Goal: Task Accomplishment & Management: Manage account settings

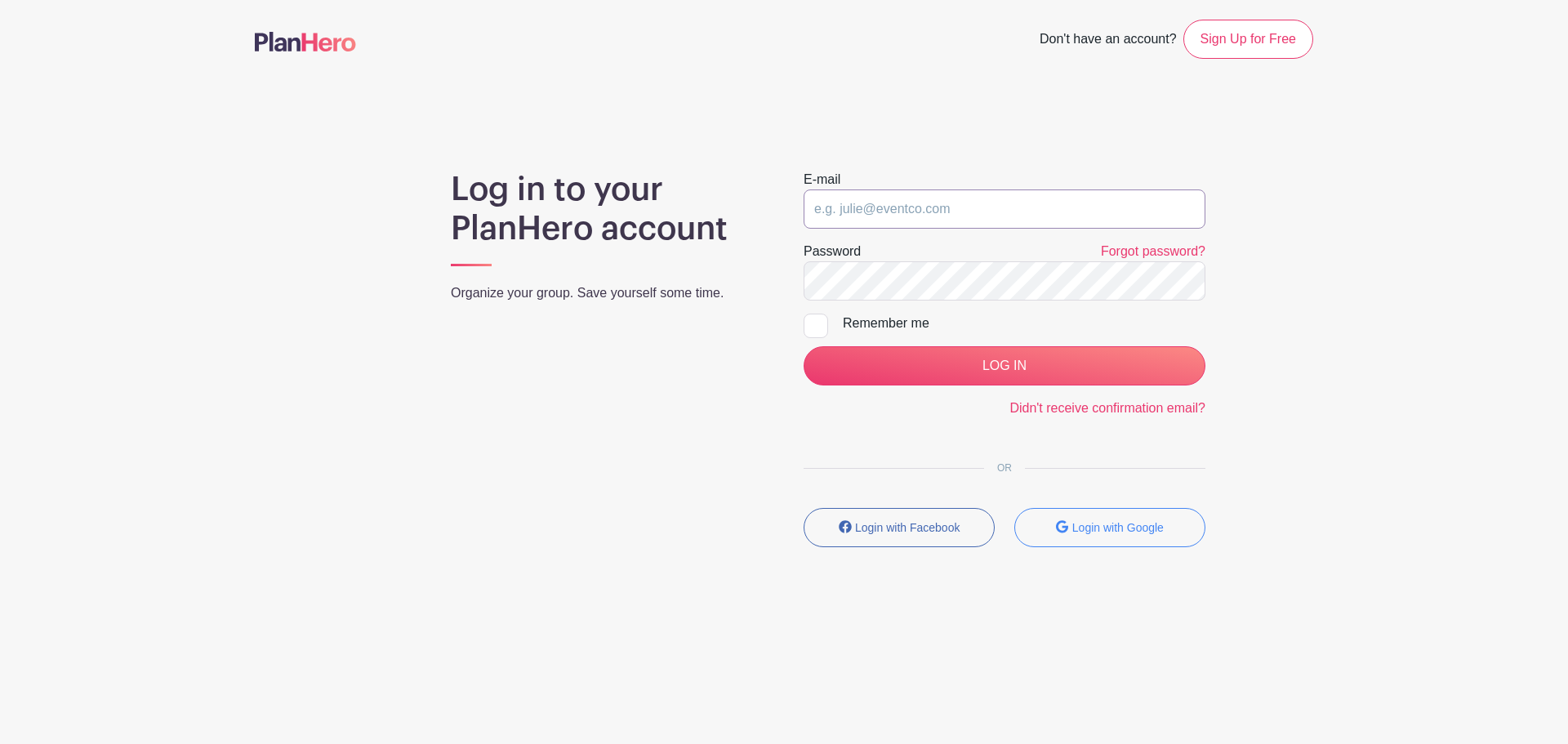
click at [984, 207] on input "email" at bounding box center [1004, 209] width 402 height 39
type input "[EMAIL_ADDRESS][DOMAIN_NAME]"
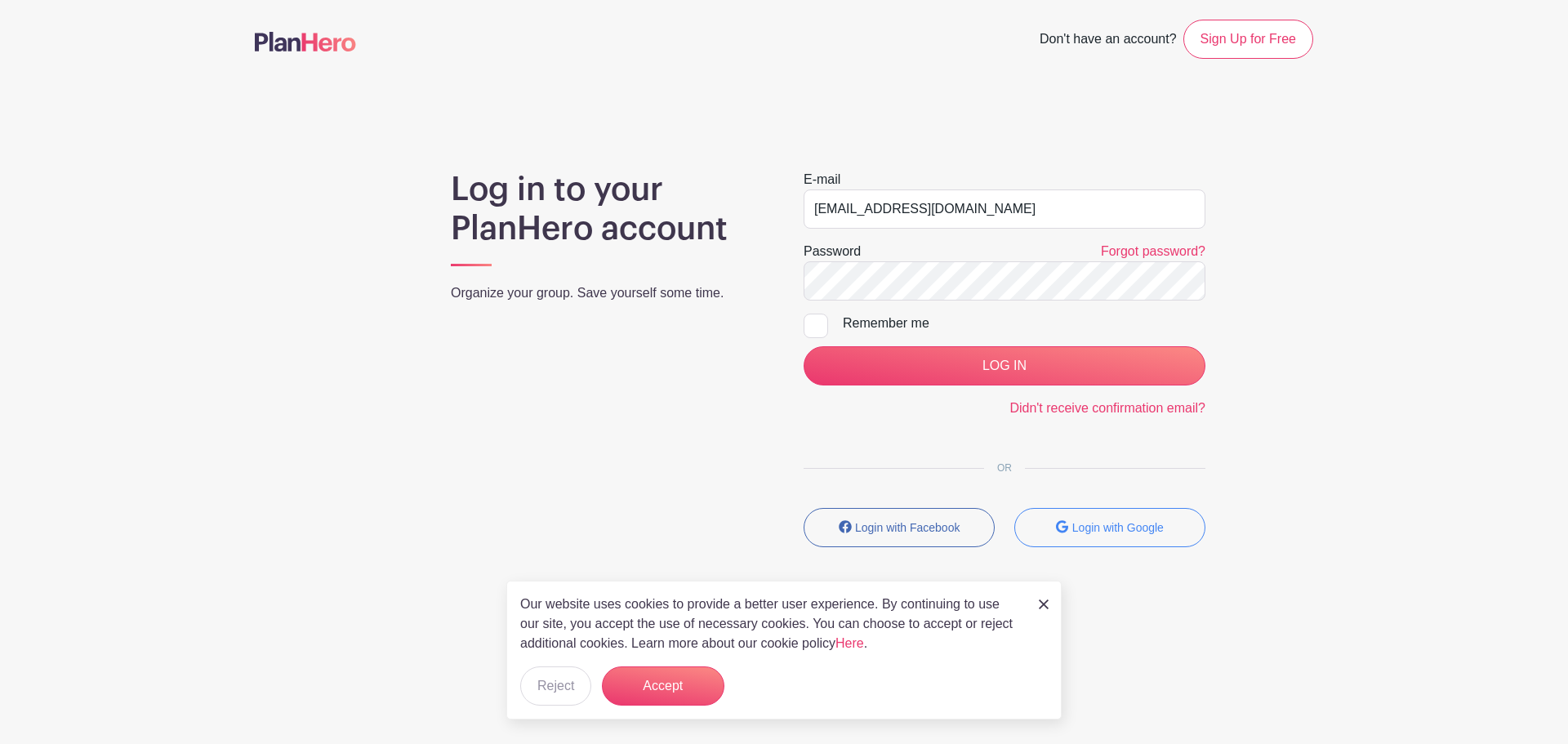
click at [962, 251] on div "Password Forgot password?" at bounding box center [1004, 251] width 402 height 20
click at [804, 346] on input "LOG IN" at bounding box center [1004, 365] width 402 height 39
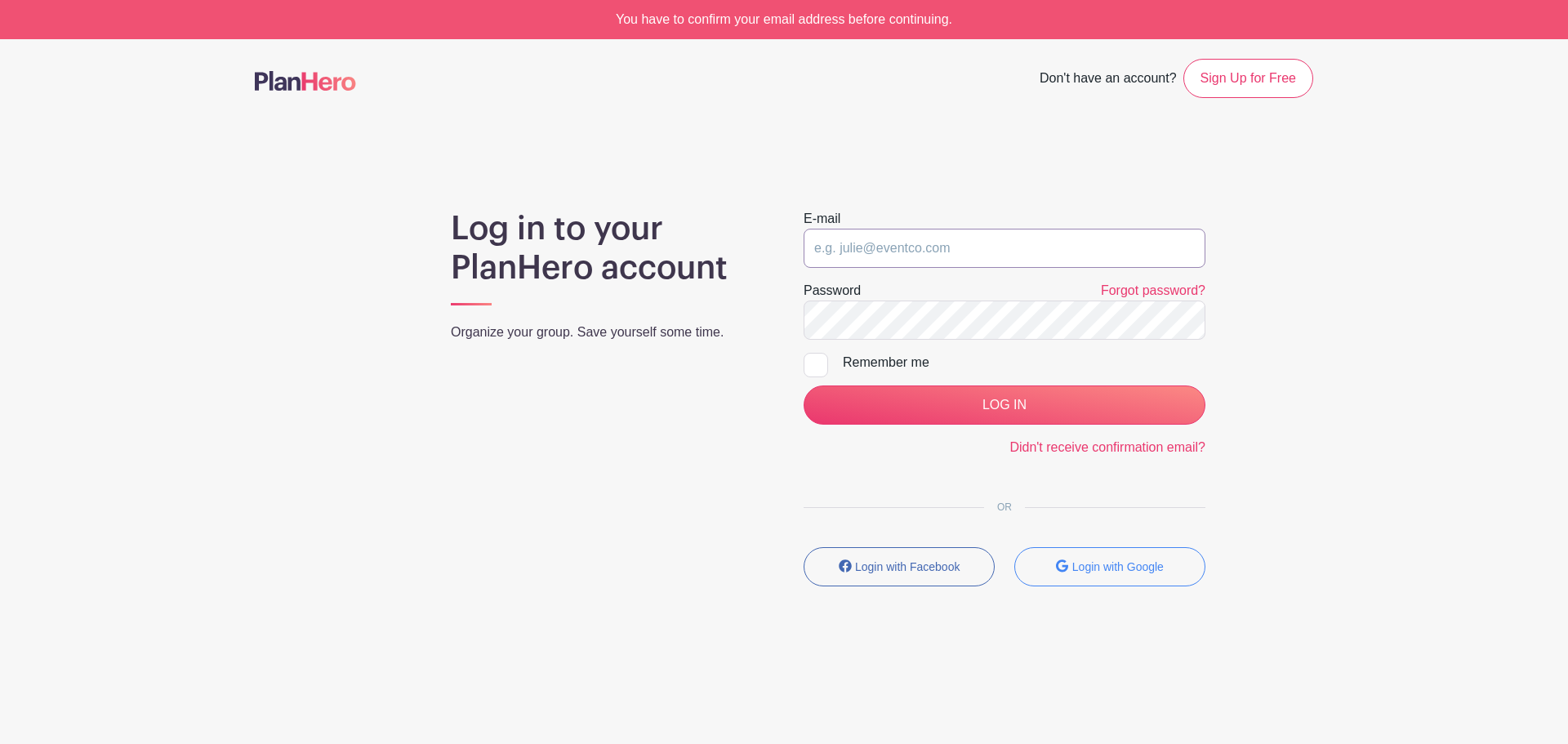
click at [960, 260] on input "email" at bounding box center [1004, 248] width 402 height 39
type input "[EMAIL_ADDRESS][DOMAIN_NAME]"
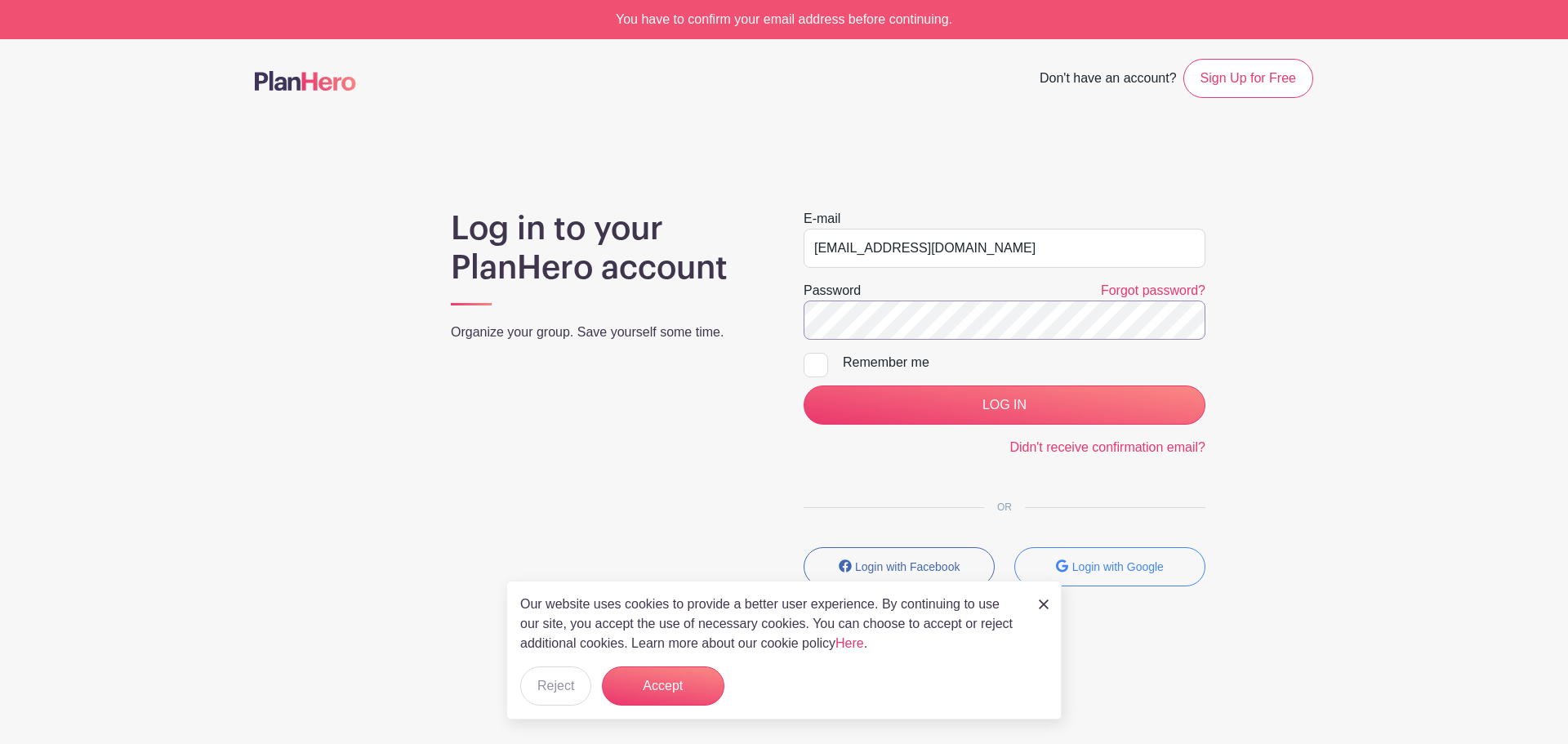
click at [804, 386] on input "LOG IN" at bounding box center [1004, 405] width 402 height 39
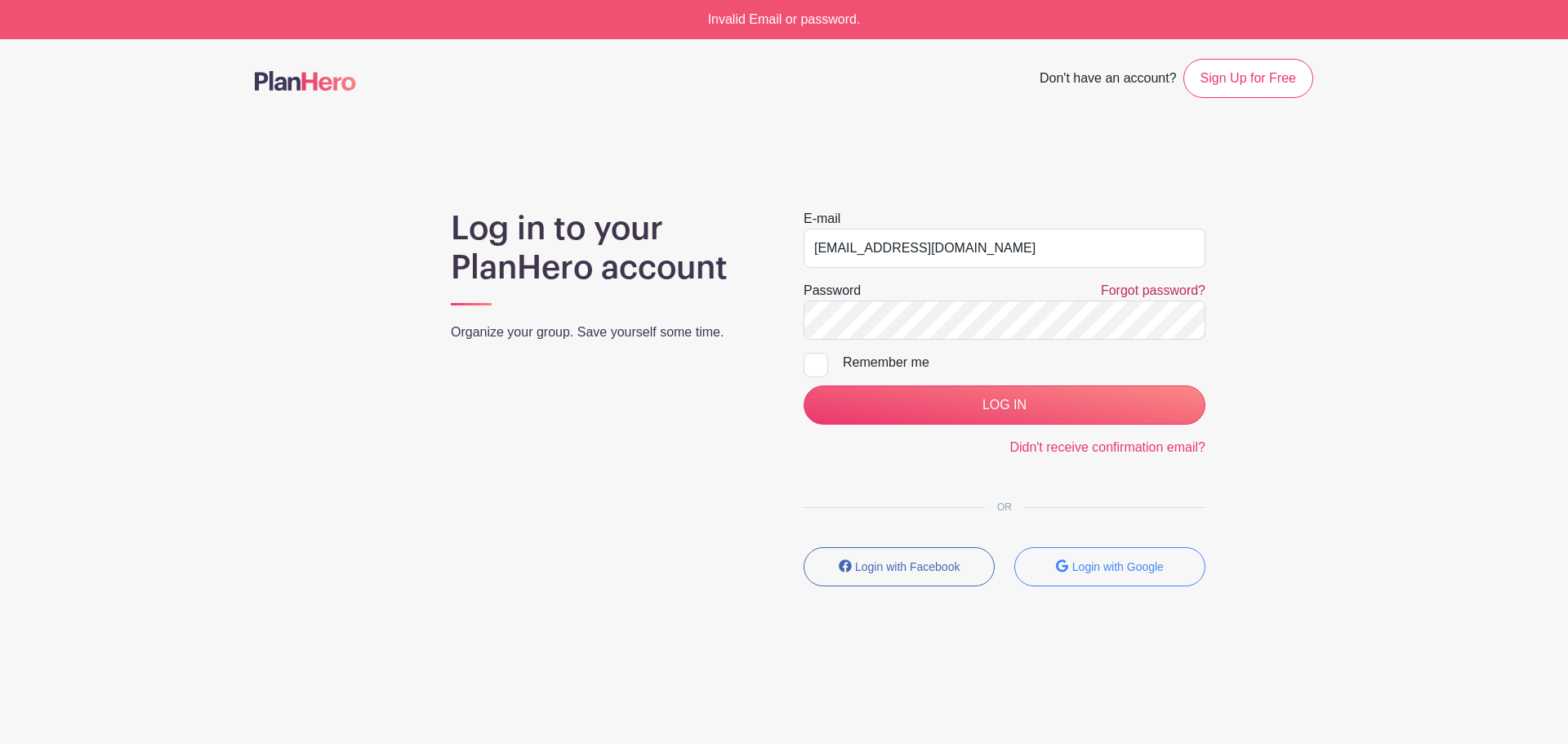
click at [1124, 288] on link "Forgot password?" at bounding box center [1153, 290] width 105 height 14
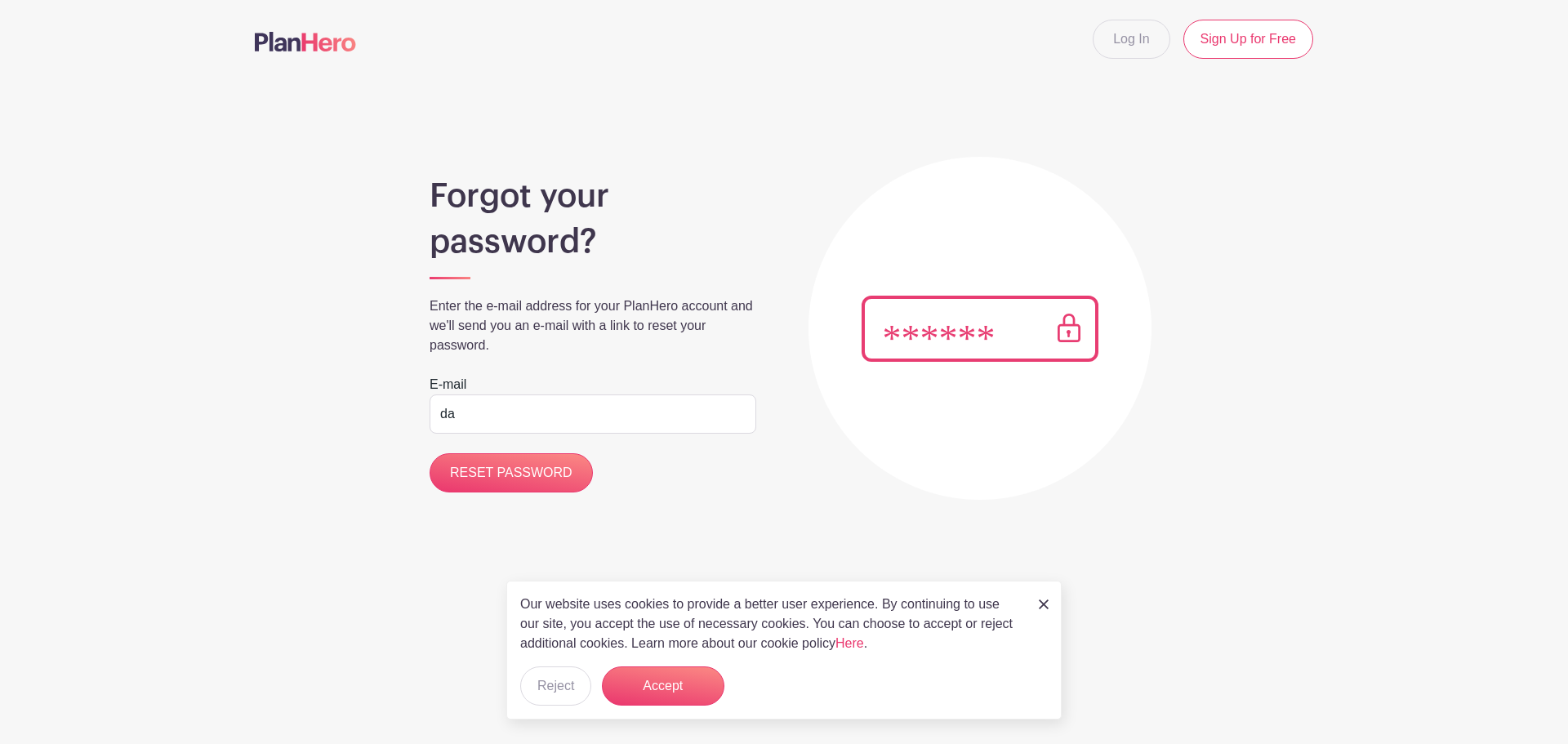
type input "[EMAIL_ADDRESS][DOMAIN_NAME]"
click at [663, 691] on button "Accept" at bounding box center [663, 686] width 122 height 39
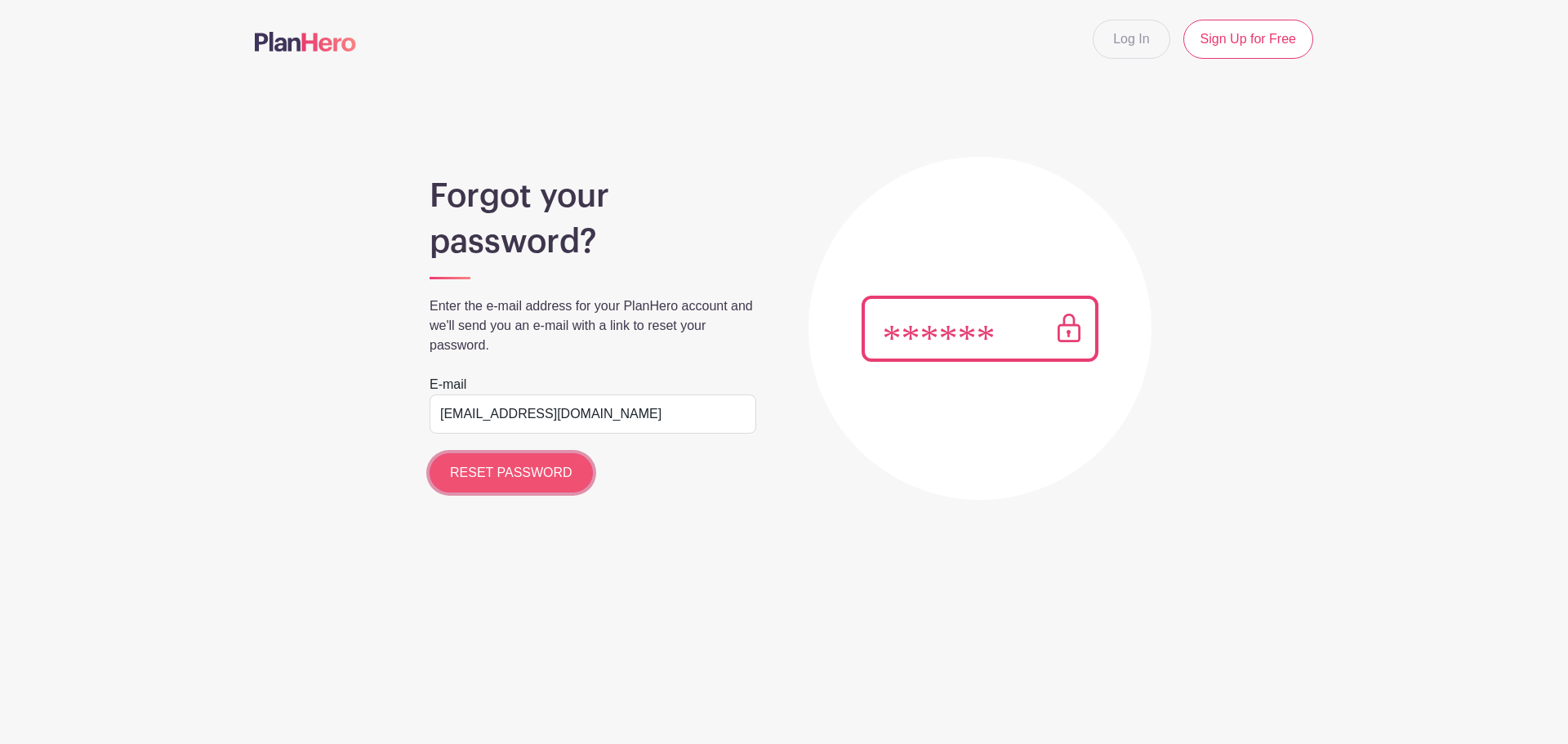
click at [546, 481] on input "RESET PASSWORD" at bounding box center [511, 473] width 163 height 39
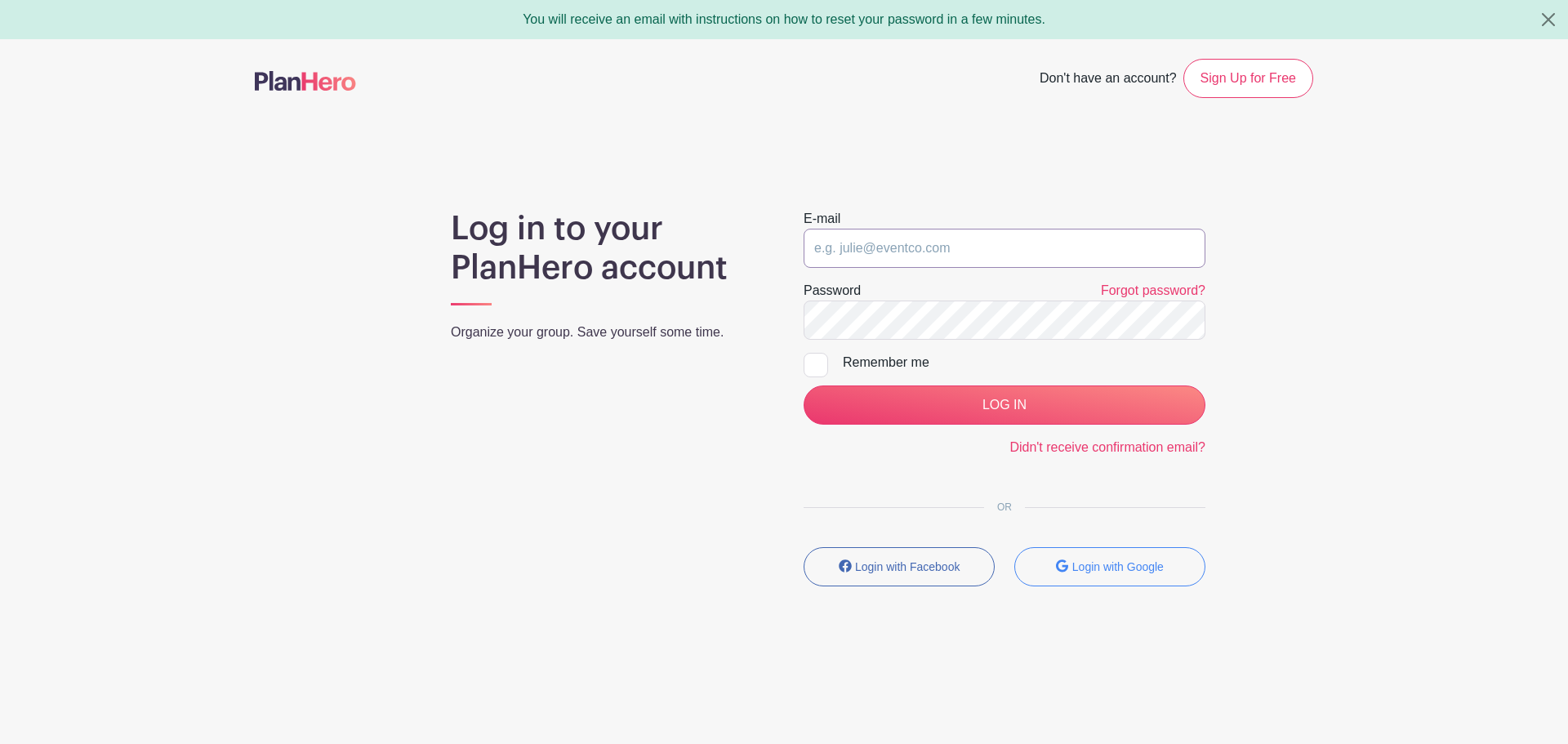
drag, startPoint x: 419, startPoint y: 0, endPoint x: 1033, endPoint y: 238, distance: 658.5
click at [1033, 238] on input "email" at bounding box center [1004, 248] width 402 height 39
type input "[EMAIL_ADDRESS][DOMAIN_NAME]"
click at [804, 386] on input "LOG IN" at bounding box center [1004, 405] width 402 height 39
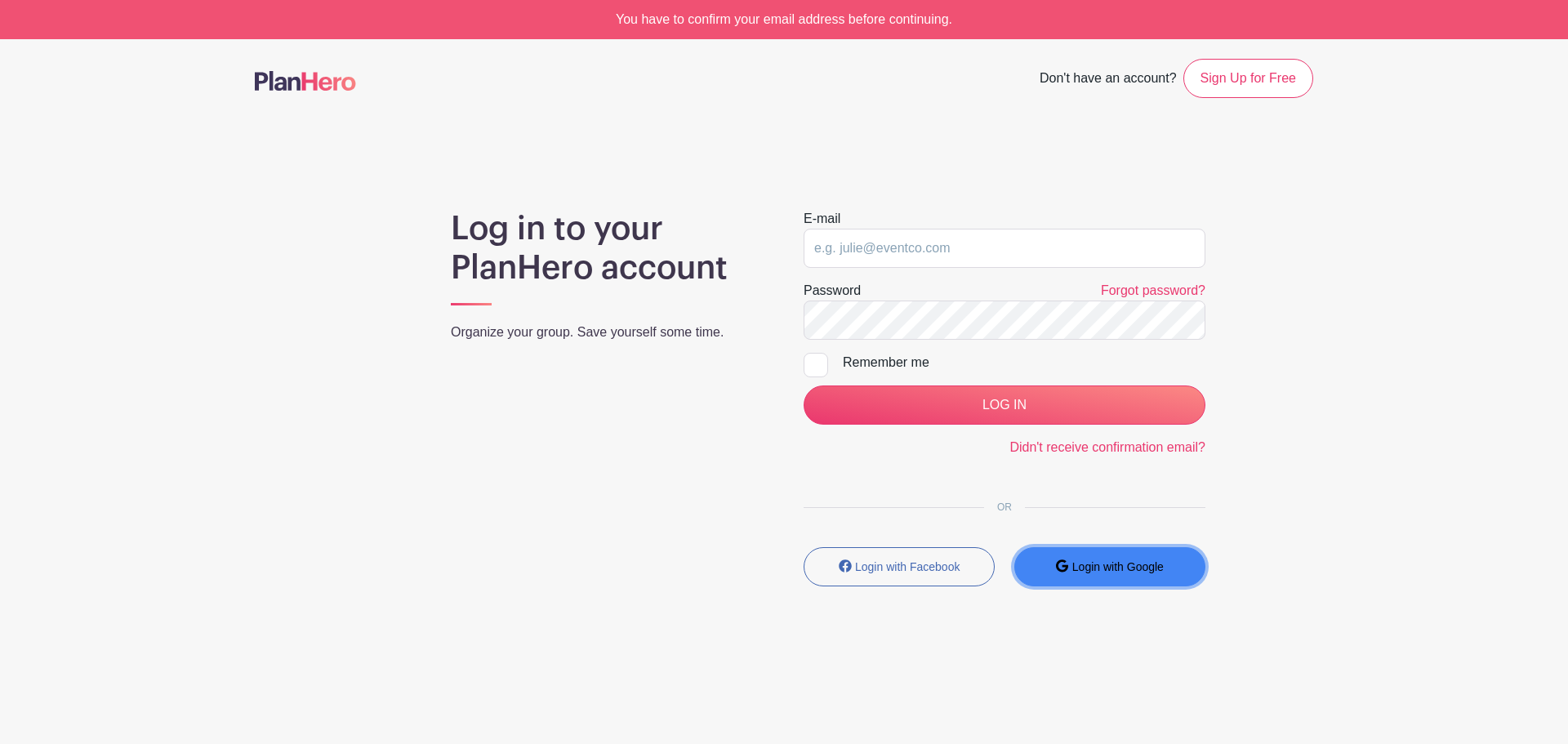
click at [1095, 574] on button "Login with Google" at bounding box center [1110, 566] width 191 height 39
click at [1000, 261] on input "email" at bounding box center [1004, 248] width 402 height 39
type input "[EMAIL_ADDRESS][DOMAIN_NAME]"
click at [1093, 568] on small "Login with Google" at bounding box center [1118, 566] width 91 height 13
click at [905, 252] on input "email" at bounding box center [1004, 248] width 402 height 39
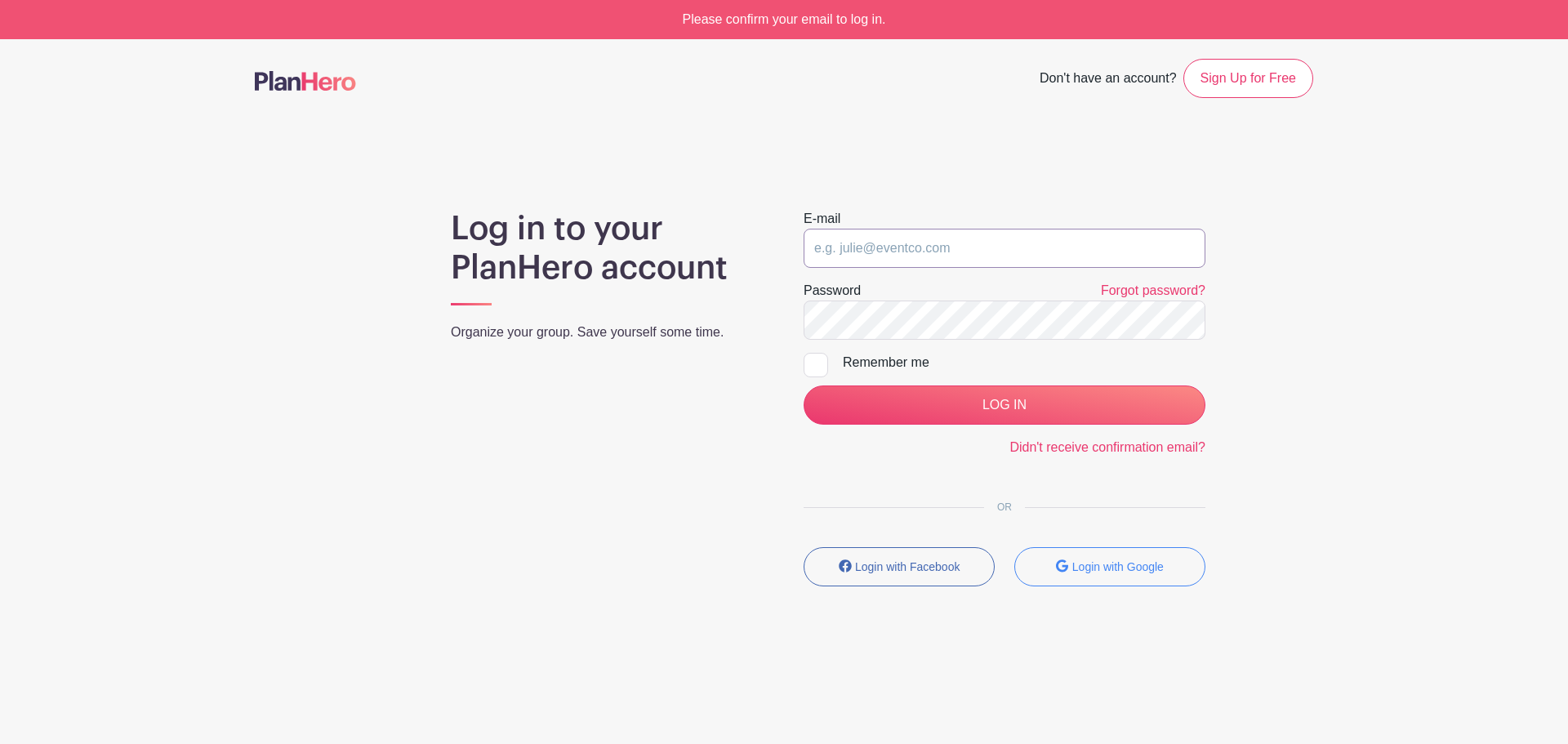
type input "dariommy@gmail.com"
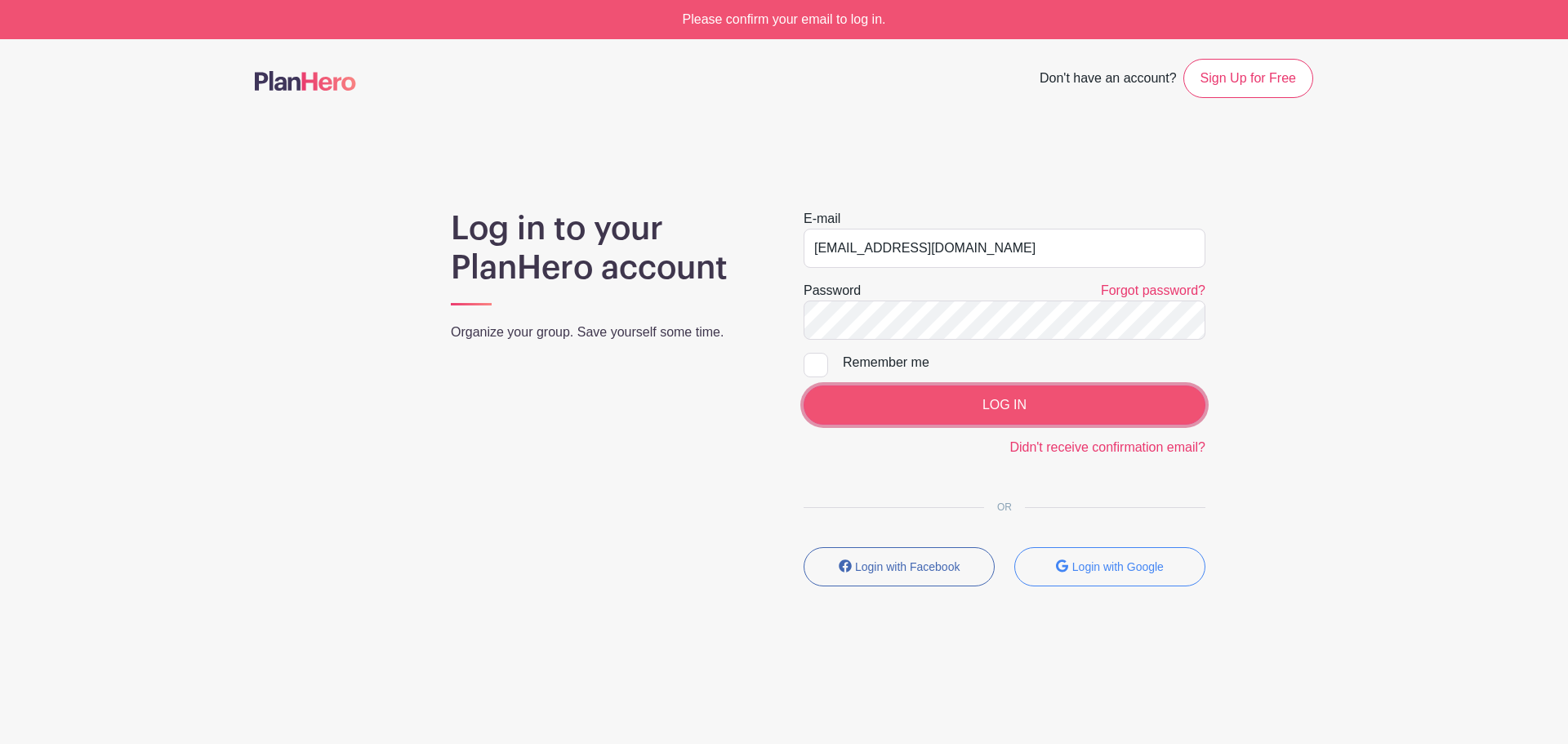
click at [969, 393] on input "LOG IN" at bounding box center [1004, 405] width 402 height 39
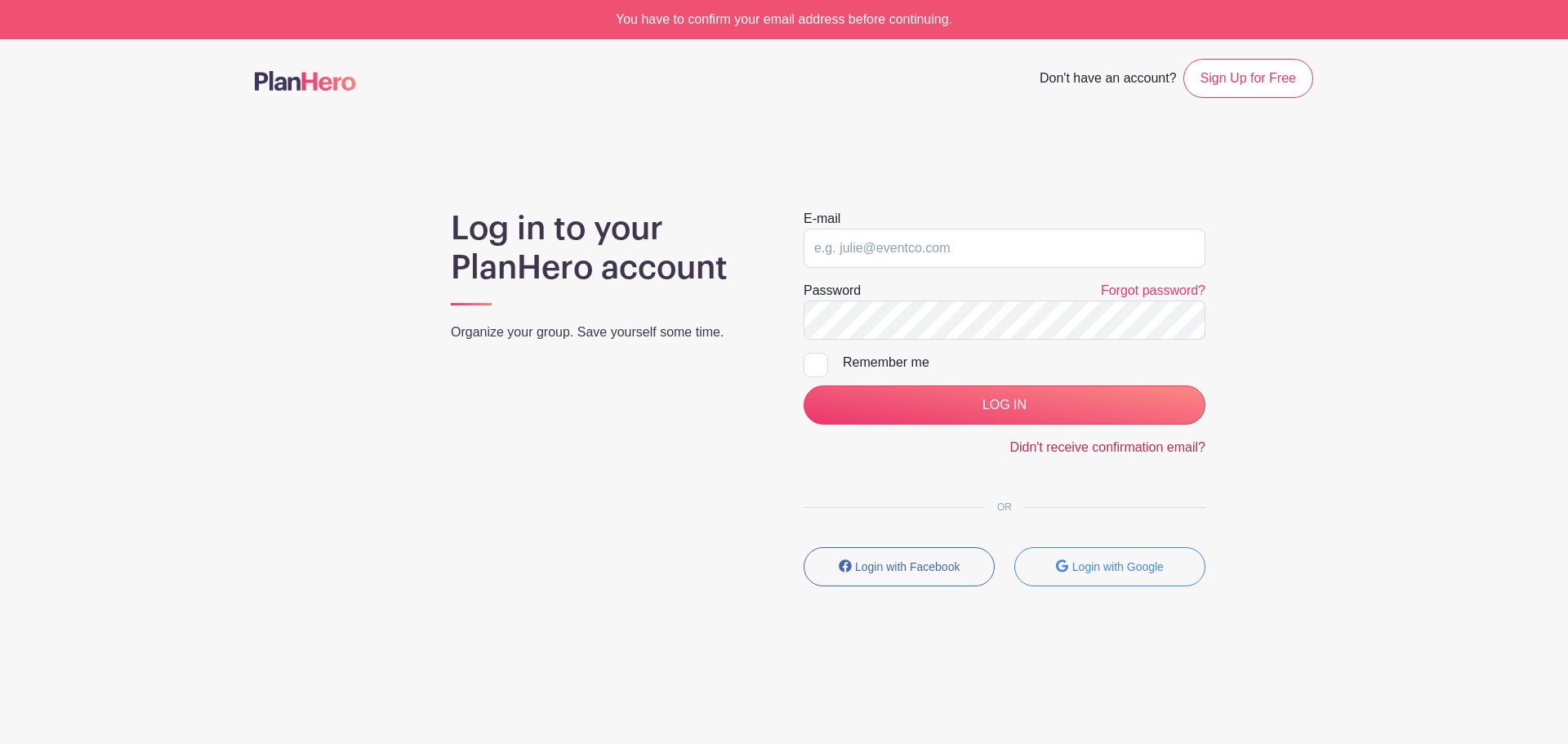
click at [1068, 444] on link "Didn't receive confirmation email?" at bounding box center [1107, 447] width 196 height 14
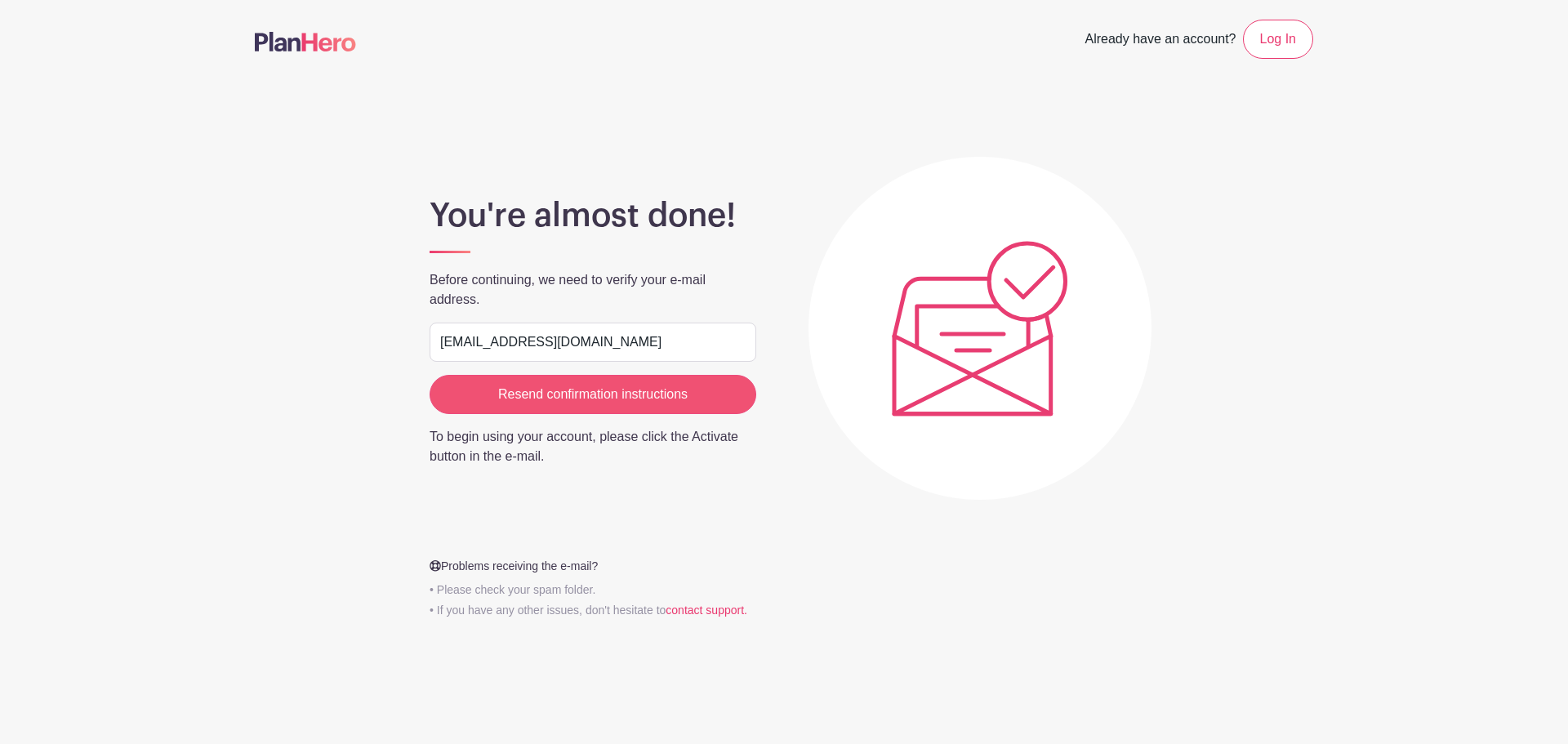
type input "[EMAIL_ADDRESS][DOMAIN_NAME]"
click at [734, 376] on input "Resend confirmation instructions" at bounding box center [592, 394] width 327 height 39
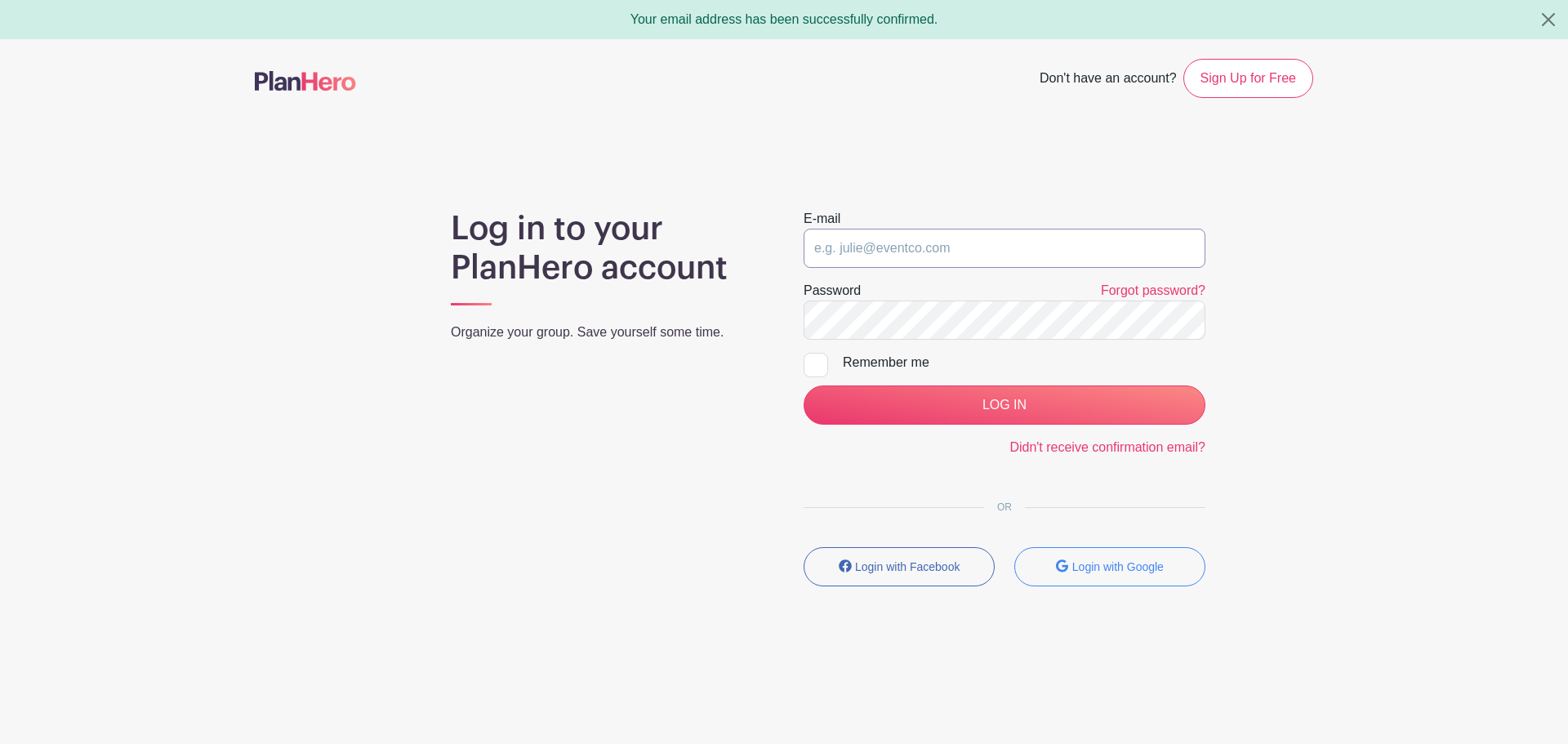
click at [944, 260] on input "email" at bounding box center [1004, 248] width 402 height 39
type input "[EMAIL_ADDRESS][DOMAIN_NAME]"
click at [804, 386] on input "LOG IN" at bounding box center [1004, 405] width 402 height 39
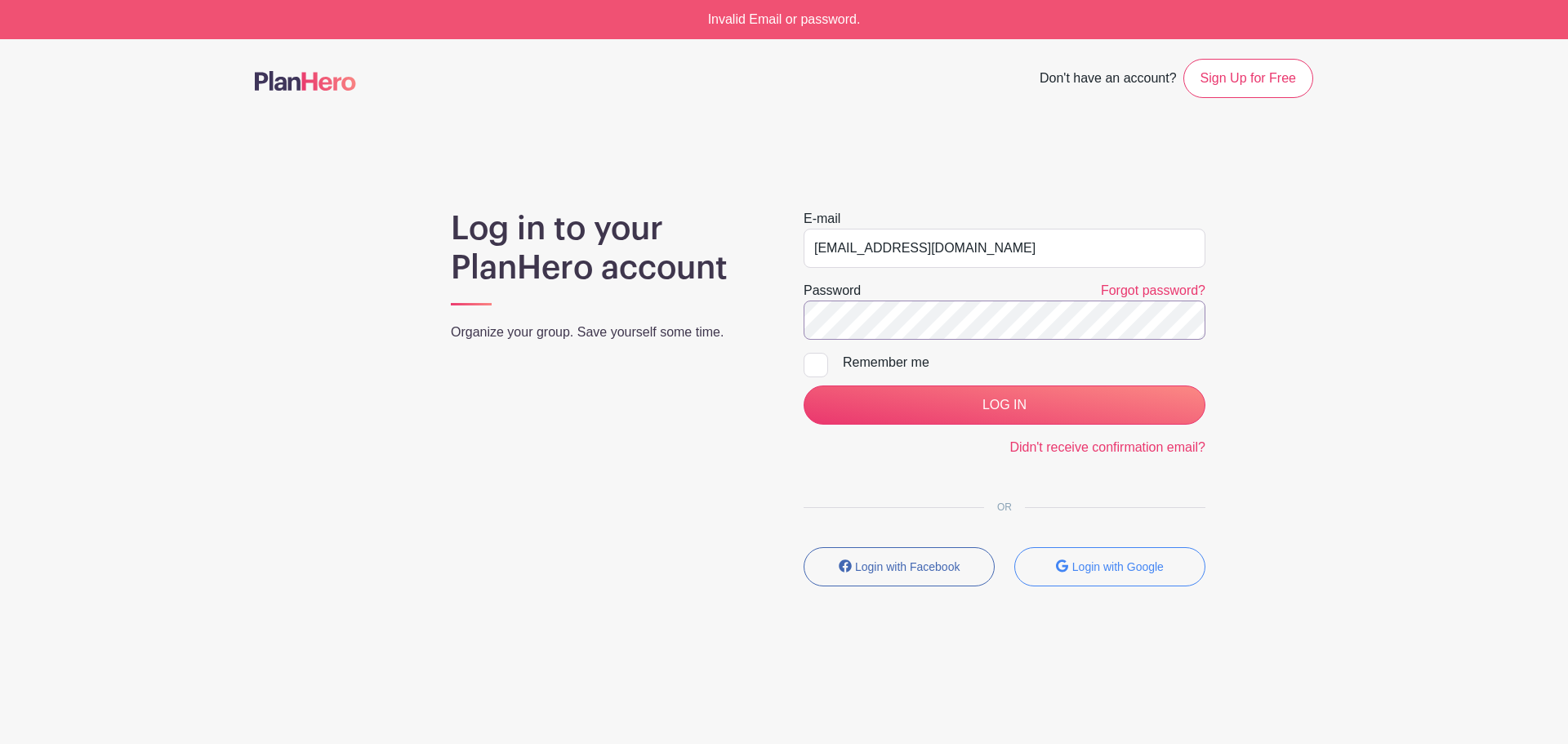
click at [804, 386] on input "LOG IN" at bounding box center [1004, 405] width 402 height 39
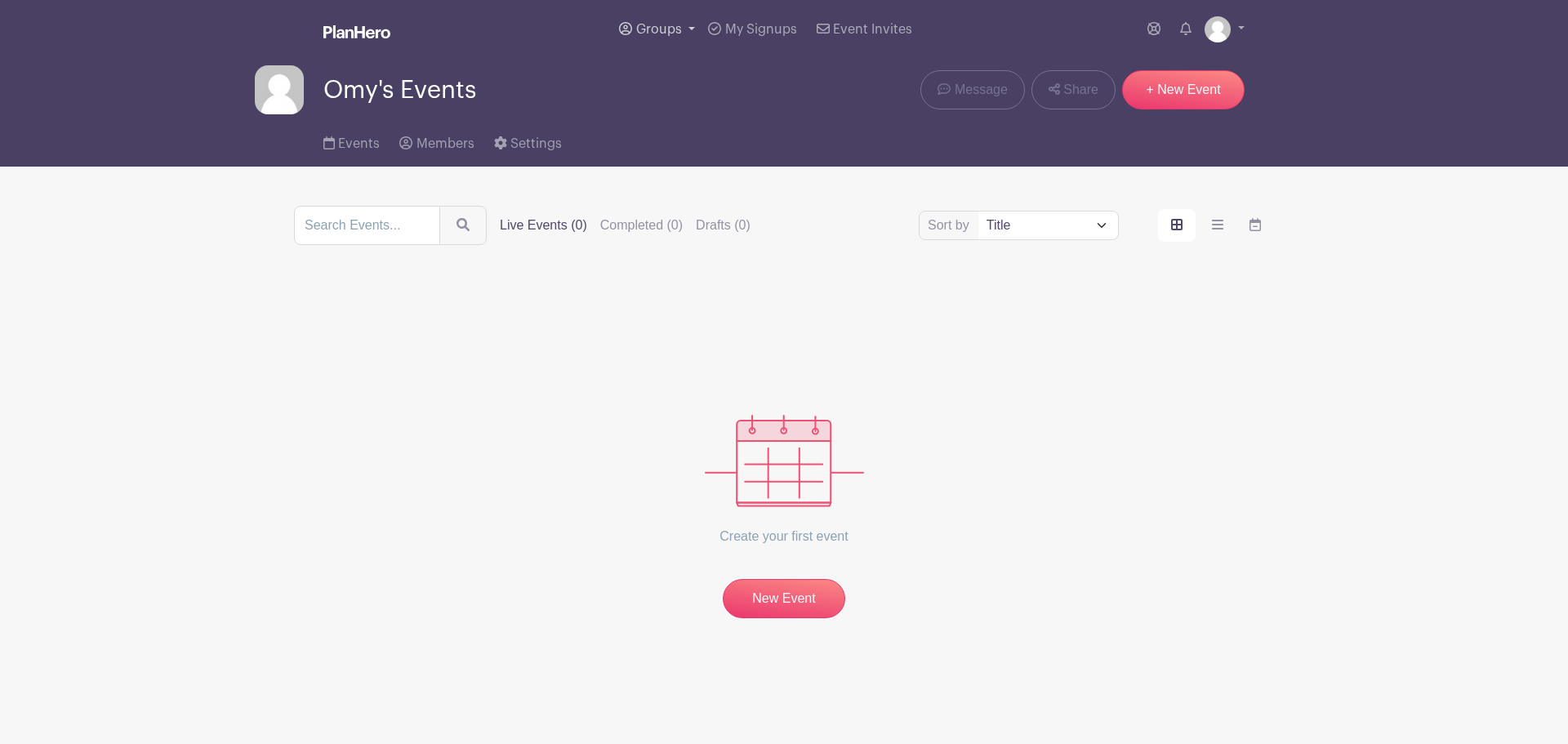
click at [689, 28] on link "Groups" at bounding box center [657, 29] width 89 height 59
click at [696, 77] on span "All Groups" at bounding box center [684, 85] width 63 height 19
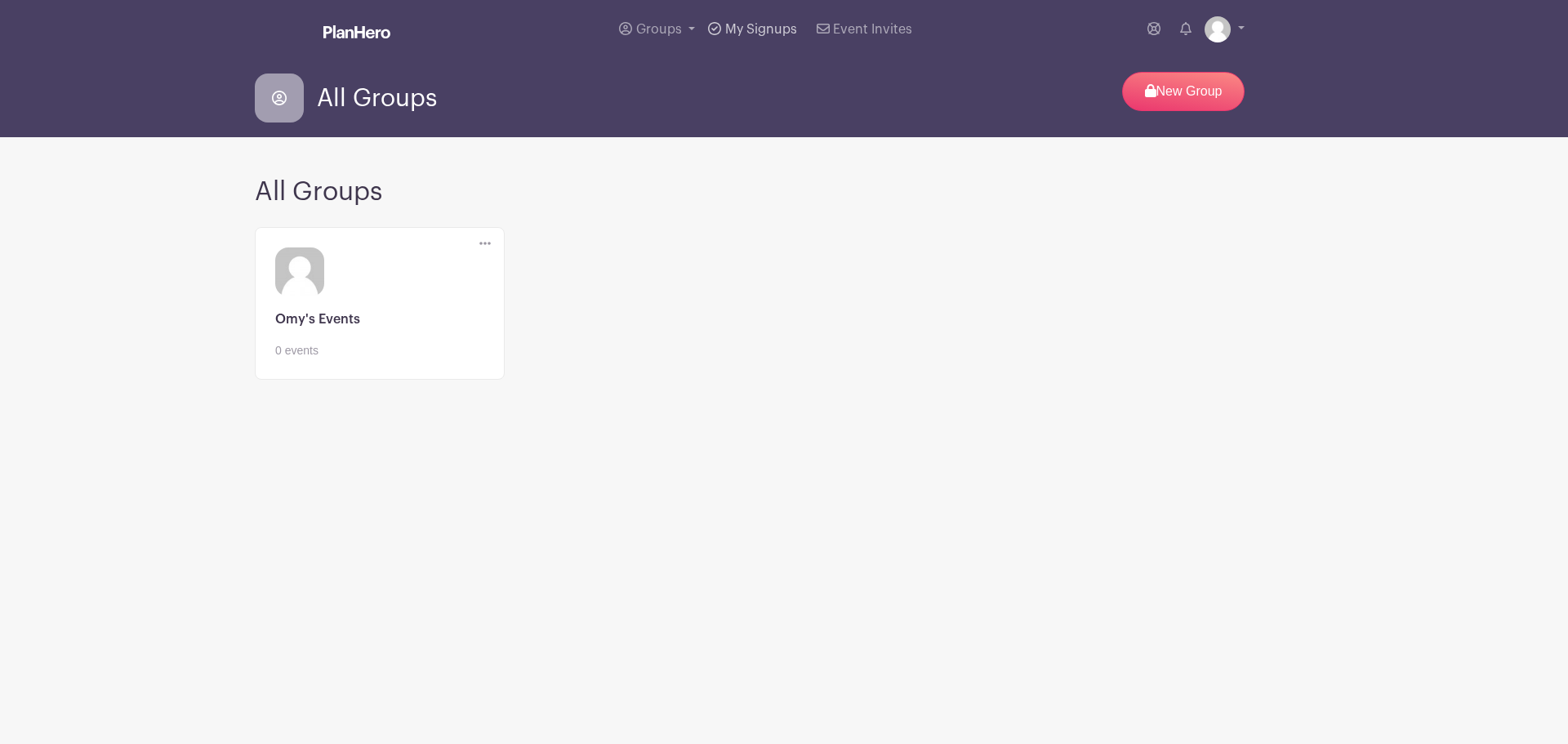
click at [781, 33] on span "My Signups" at bounding box center [761, 29] width 72 height 13
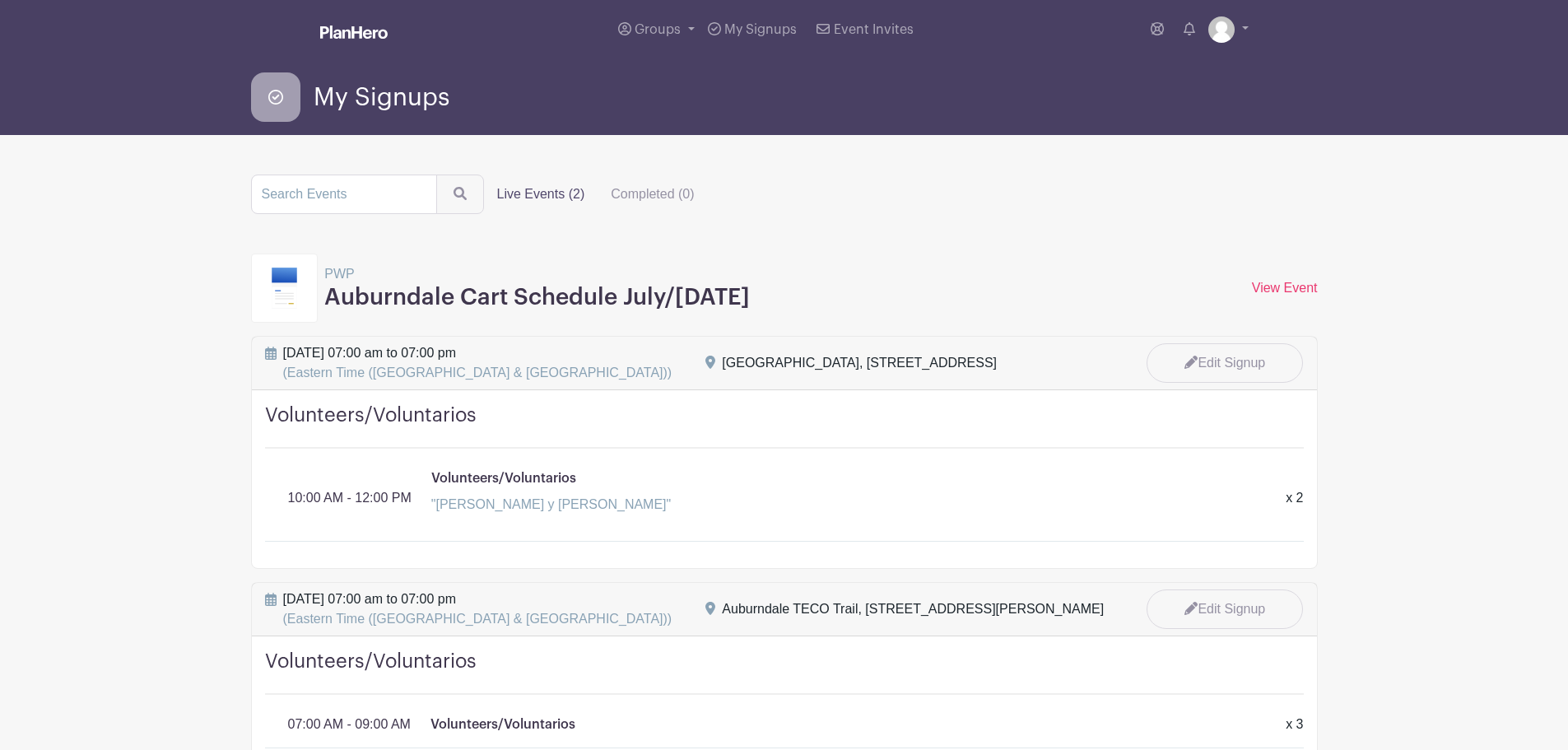
click at [342, 27] on img at bounding box center [353, 31] width 67 height 13
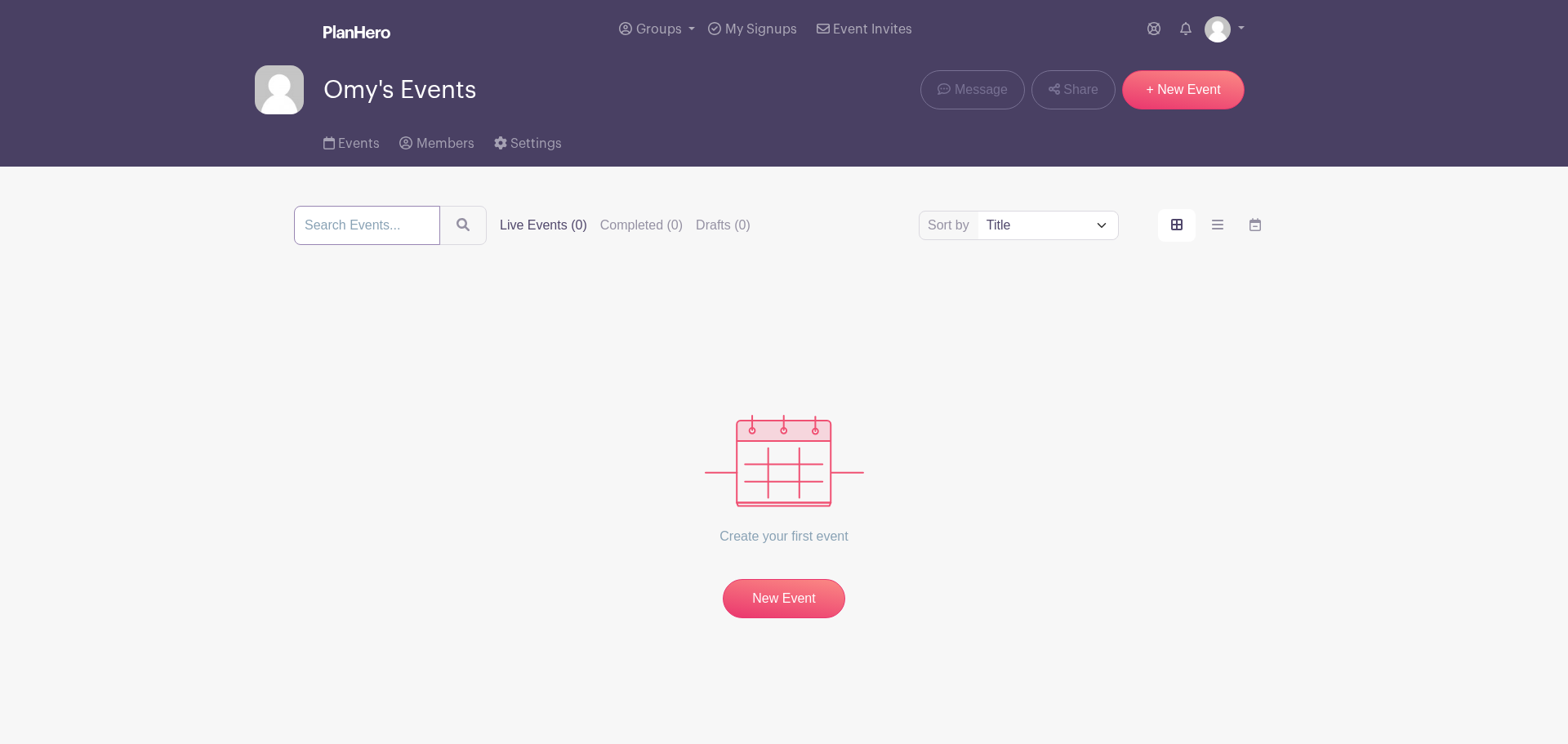
click at [376, 227] on input "search" at bounding box center [367, 225] width 147 height 39
type input "auburndale"
click at [440, 206] on button "submit" at bounding box center [463, 225] width 48 height 39
click at [372, 225] on input "auburndale" at bounding box center [367, 225] width 147 height 39
click at [422, 224] on input "auburndale" at bounding box center [367, 225] width 147 height 39
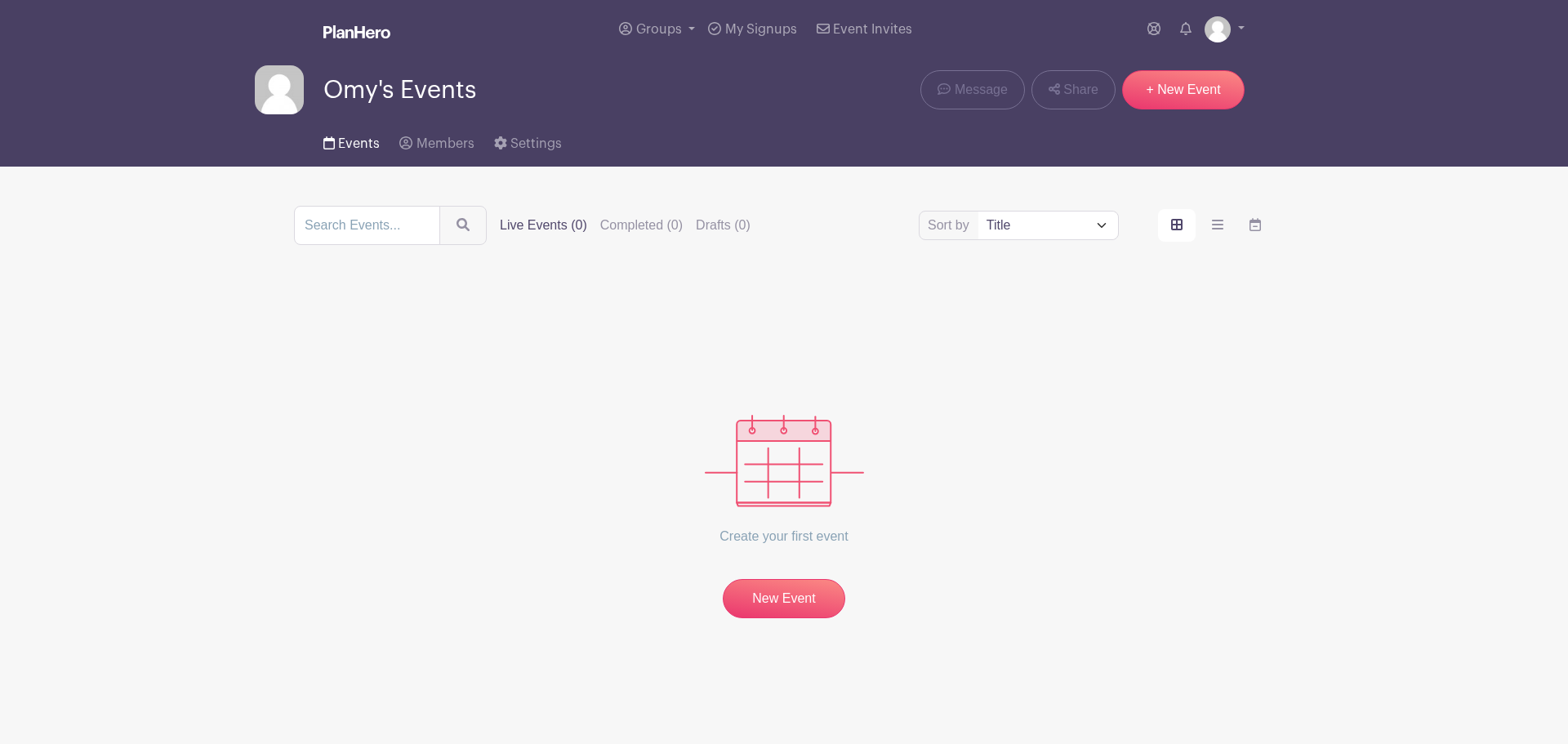
click at [356, 141] on span "Events" at bounding box center [359, 143] width 42 height 13
click at [1103, 225] on select "Title Recently modified Newest Upcoming dates" at bounding box center [1048, 225] width 140 height 28
click at [552, 160] on link "Settings" at bounding box center [528, 140] width 68 height 52
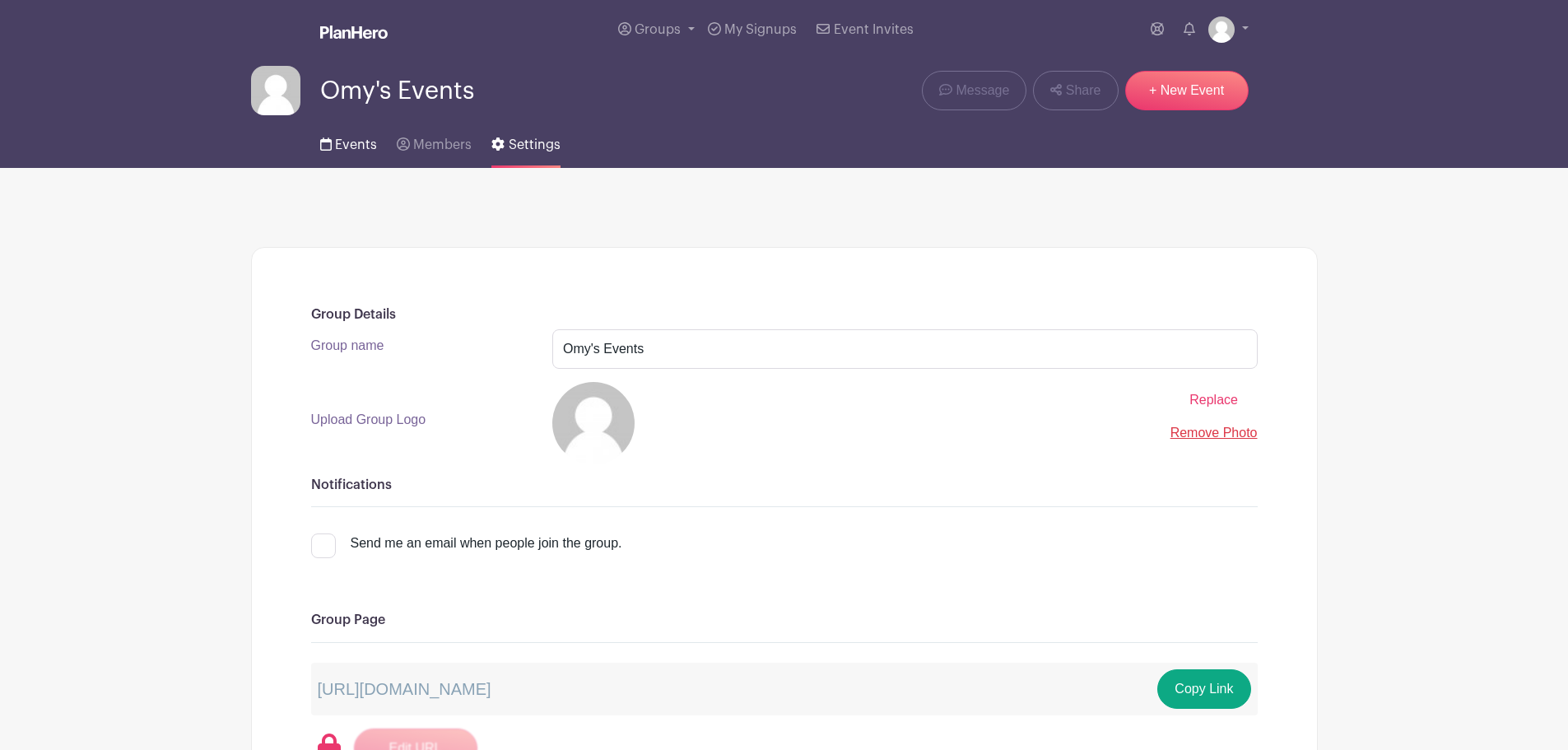
click at [349, 142] on span "Events" at bounding box center [356, 144] width 42 height 13
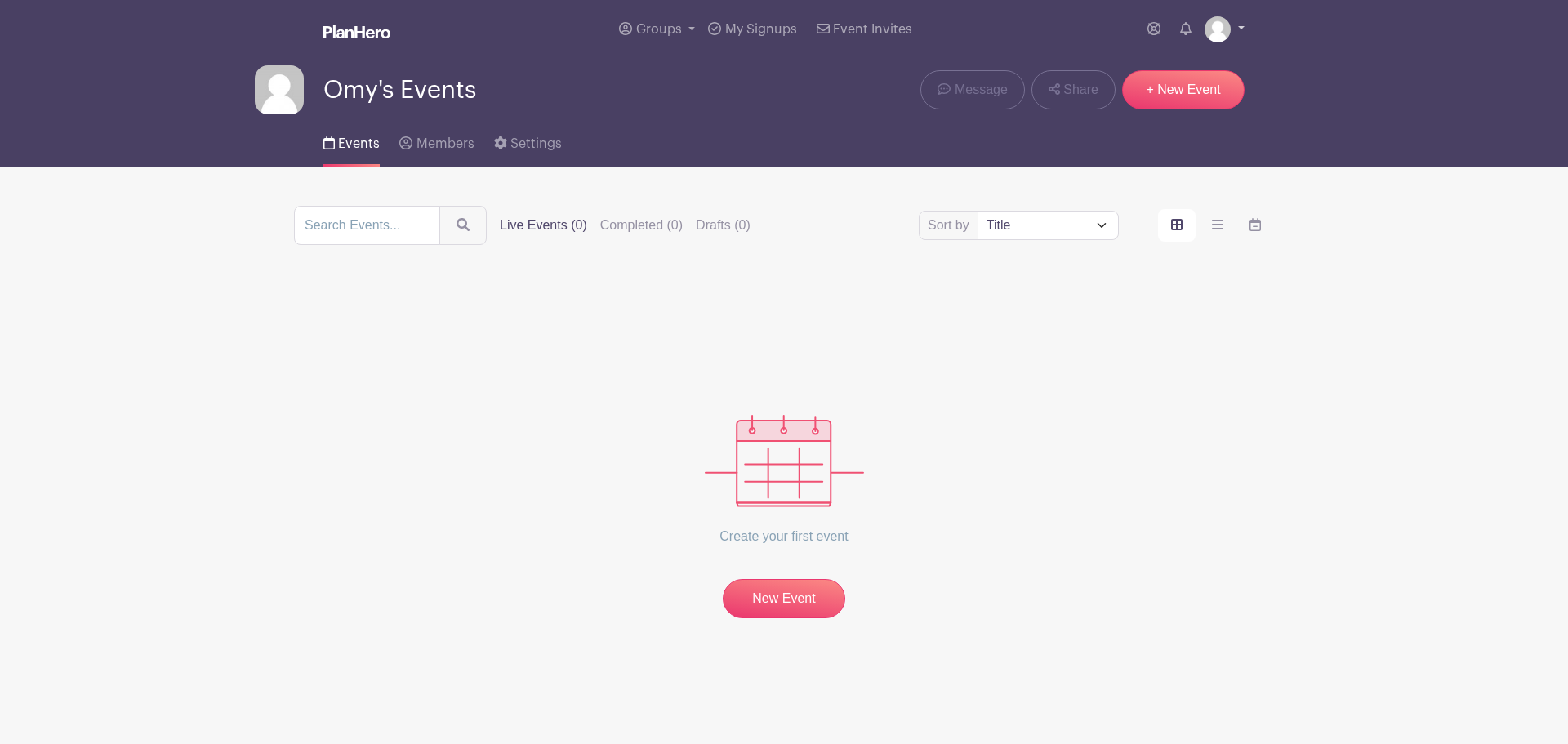
click at [1213, 32] on img at bounding box center [1218, 29] width 26 height 26
click at [1208, 59] on link "My account" at bounding box center [1179, 68] width 129 height 26
